Goal: Information Seeking & Learning: Learn about a topic

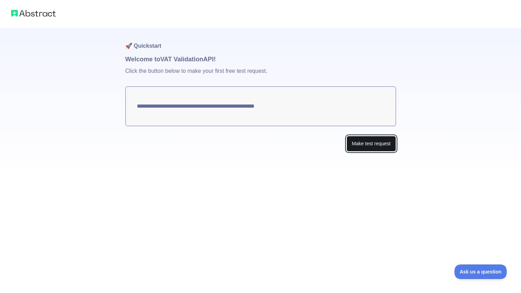
click at [373, 141] on button "Make test request" at bounding box center [370, 144] width 49 height 16
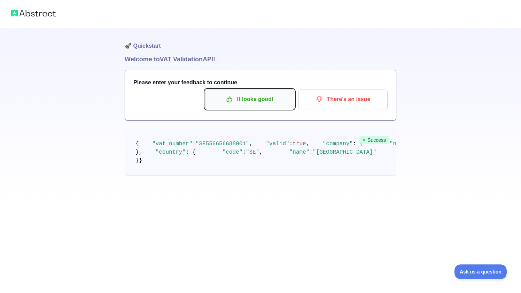
click at [261, 103] on p "It looks good!" at bounding box center [249, 99] width 79 height 12
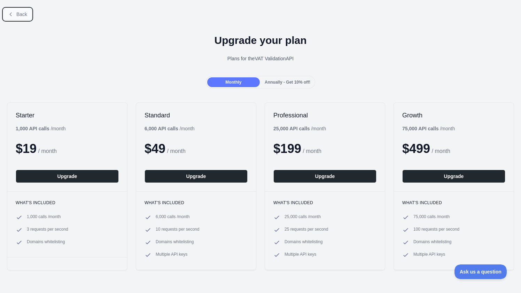
click at [23, 18] on button "Back" at bounding box center [17, 14] width 28 height 12
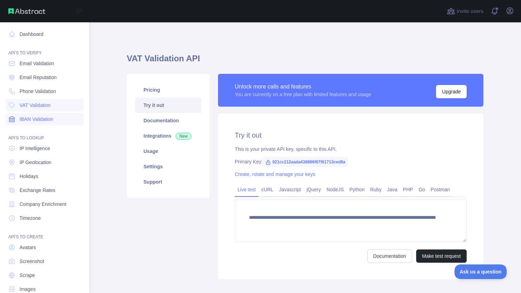
click at [47, 113] on link "IBAN Validation" at bounding box center [45, 119] width 78 height 13
click at [45, 35] on link "Dashboard" at bounding box center [45, 34] width 78 height 13
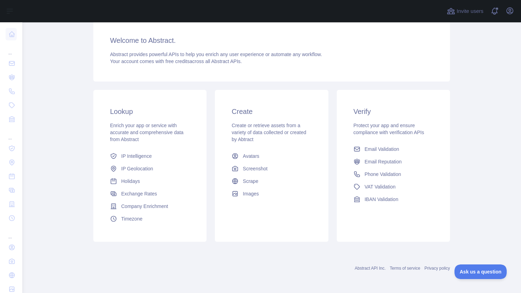
scroll to position [54, 0]
click at [146, 204] on span "Company Enrichment" at bounding box center [144, 205] width 47 height 7
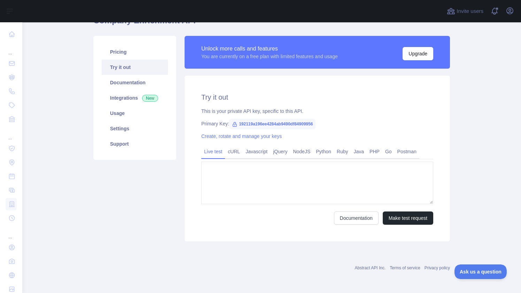
type textarea "**********"
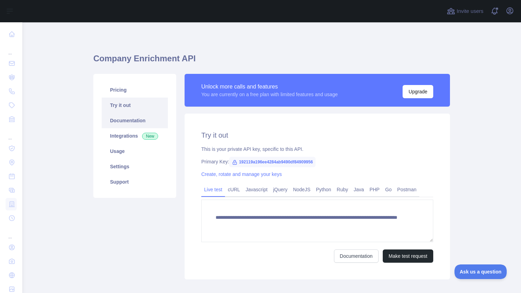
click at [138, 121] on link "Documentation" at bounding box center [135, 120] width 66 height 15
